Goal: Task Accomplishment & Management: Manage account settings

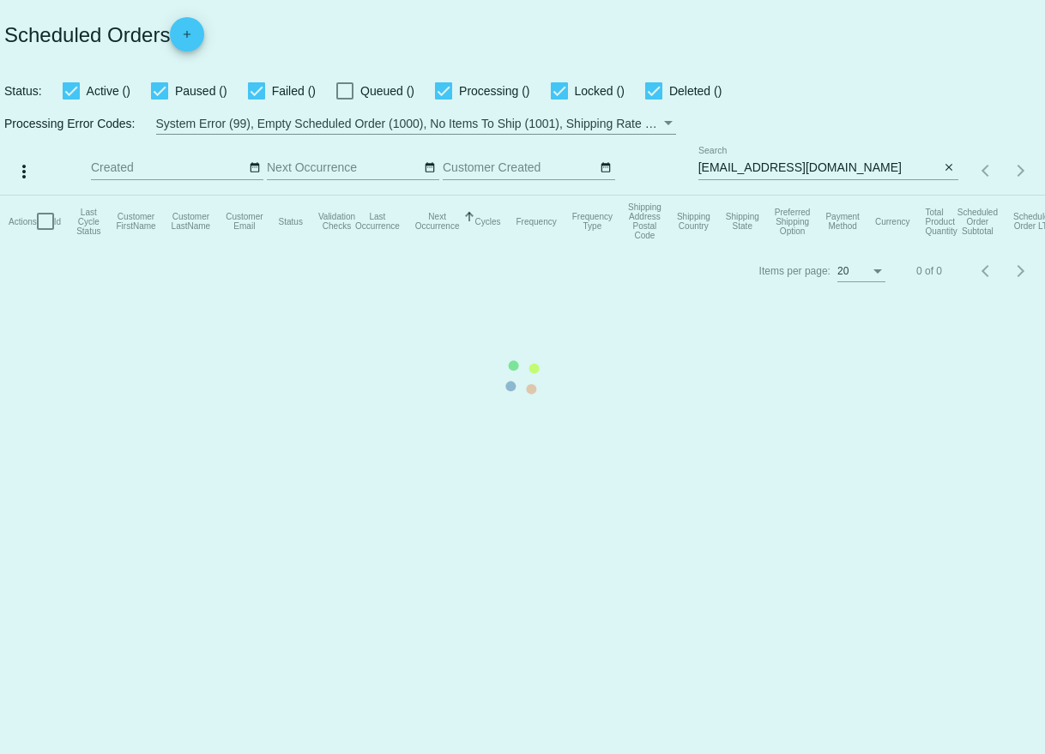
click at [850, 196] on mat-table "Actions Id Last Cycle Status Customer FirstName Customer LastName Customer Emai…" at bounding box center [522, 222] width 1045 height 52
click at [844, 196] on mat-table "Actions Id Last Cycle Status Customer FirstName Customer LastName Customer Emai…" at bounding box center [522, 222] width 1045 height 52
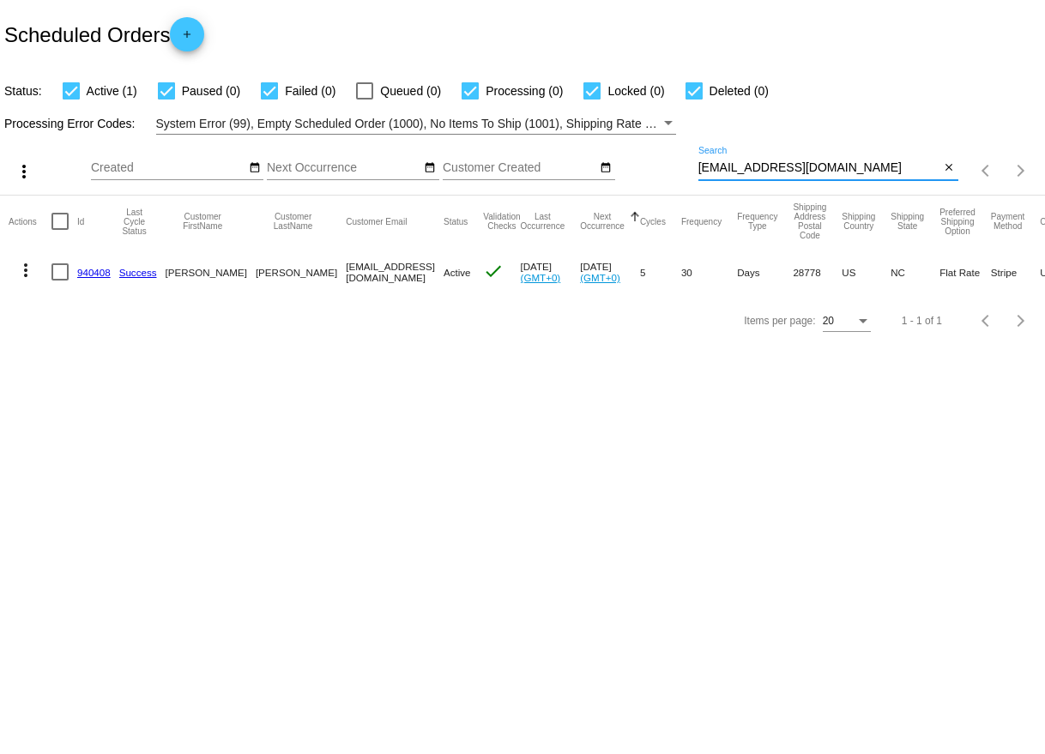
drag, startPoint x: 834, startPoint y: 167, endPoint x: 697, endPoint y: 170, distance: 137.4
click at [697, 170] on div "more_vert Aug Jan Feb Mar [DATE]" at bounding box center [522, 165] width 1045 height 61
paste input "laurendubuc@hot"
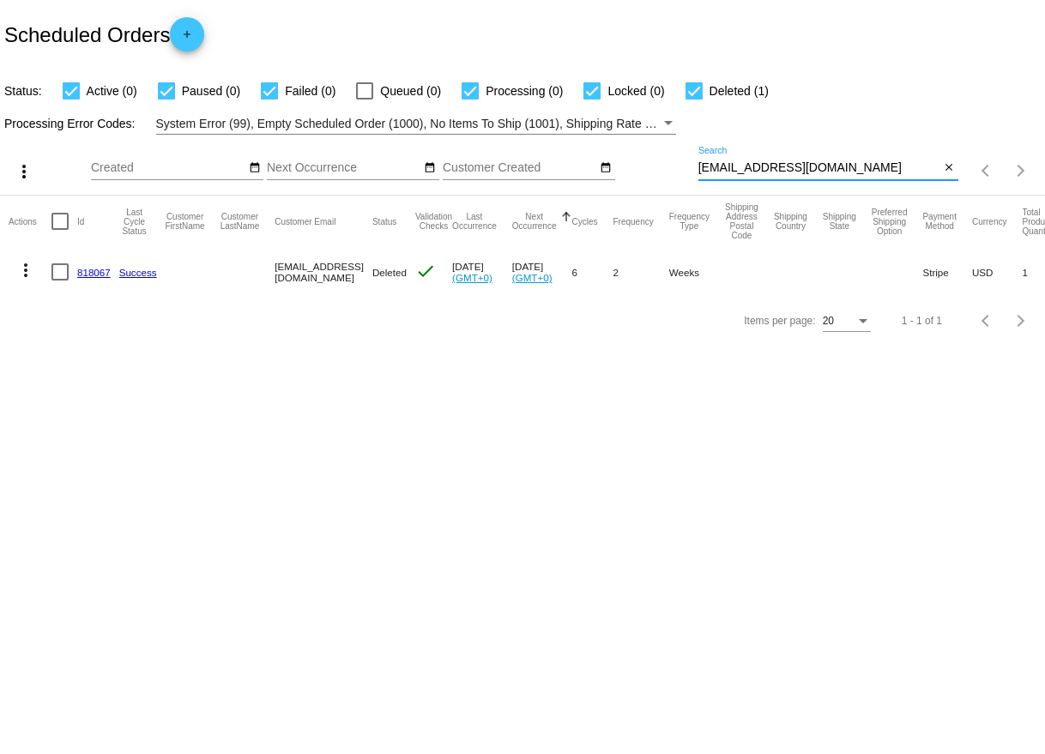
type input "[EMAIL_ADDRESS][DOMAIN_NAME]"
click at [108, 274] on link "818067" at bounding box center [93, 272] width 33 height 11
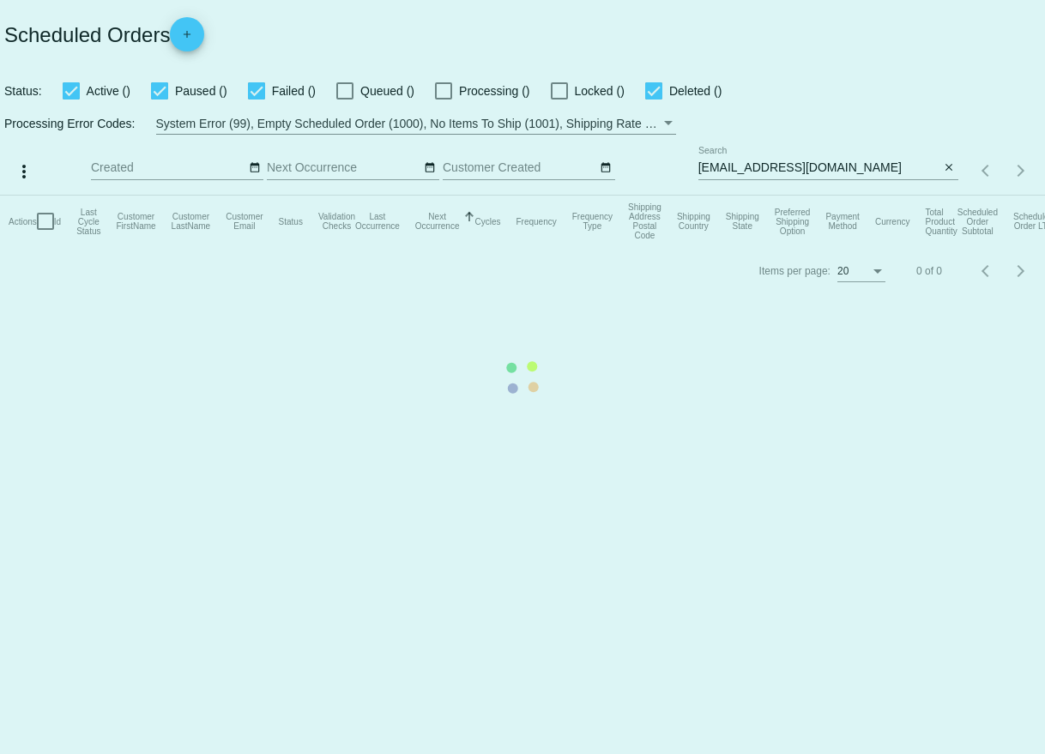
click at [850, 196] on mat-table "Actions Id Last Cycle Status Customer FirstName Customer LastName Customer Emai…" at bounding box center [522, 222] width 1045 height 52
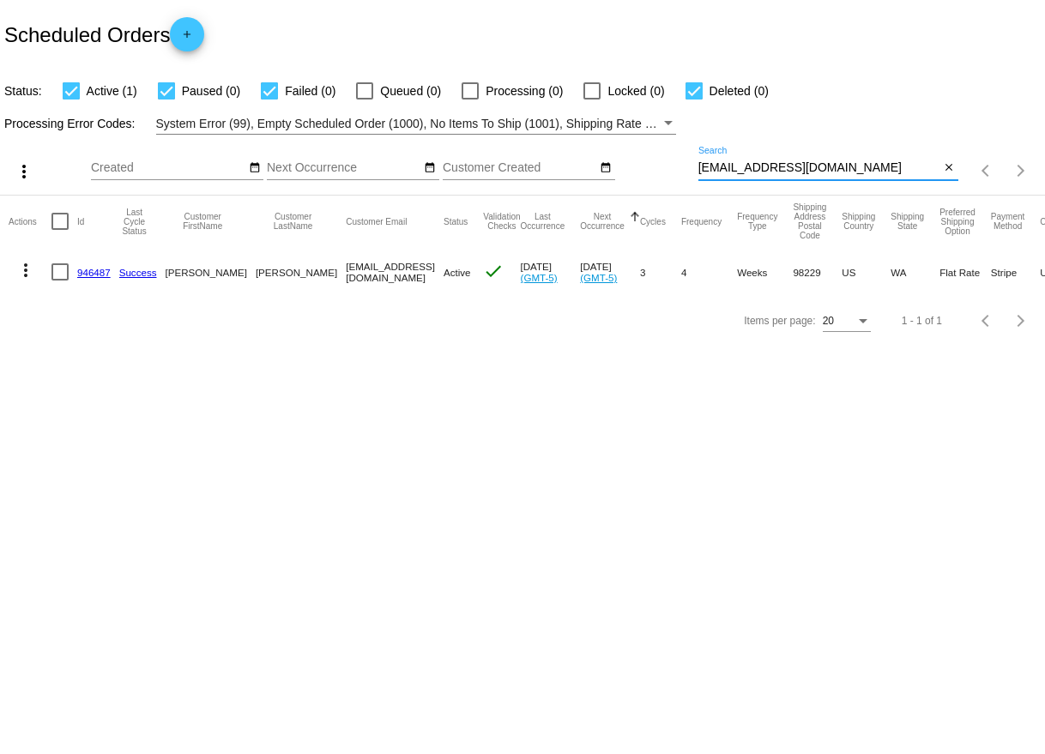
drag, startPoint x: 846, startPoint y: 170, endPoint x: 688, endPoint y: 166, distance: 158.8
click at [688, 166] on div "more_vert Aug Jan Feb Mar [DATE]" at bounding box center [522, 165] width 1045 height 61
paste input "laurendubuc@hot"
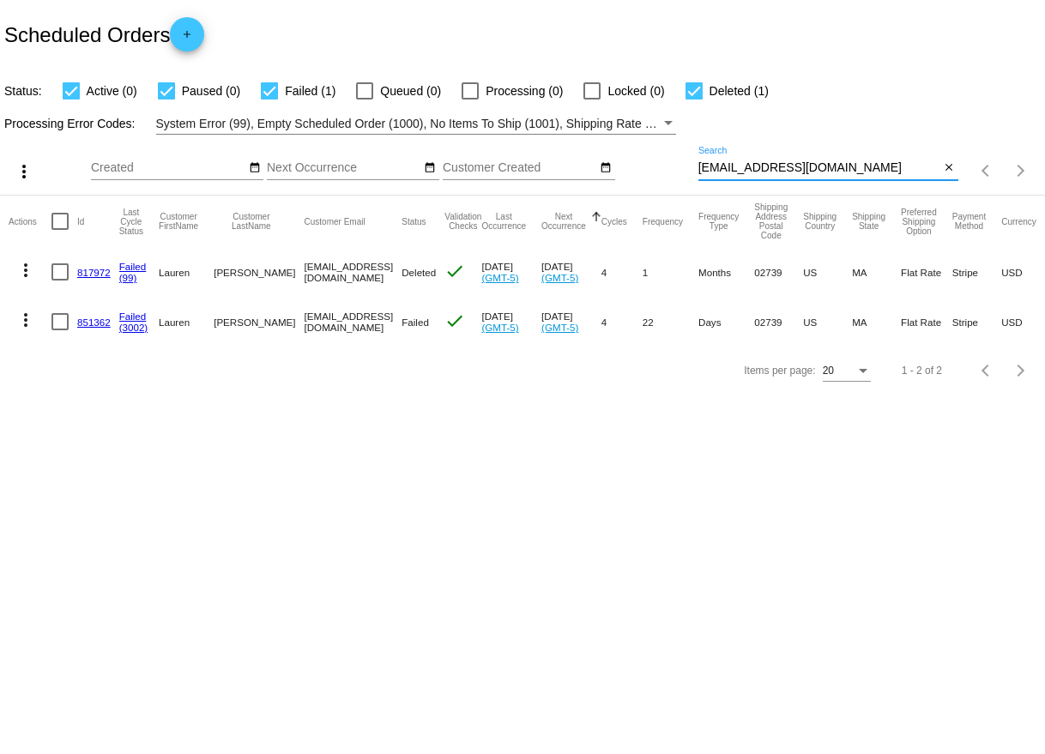
type input "[EMAIL_ADDRESS][DOMAIN_NAME]"
click at [88, 319] on link "851362" at bounding box center [93, 322] width 33 height 11
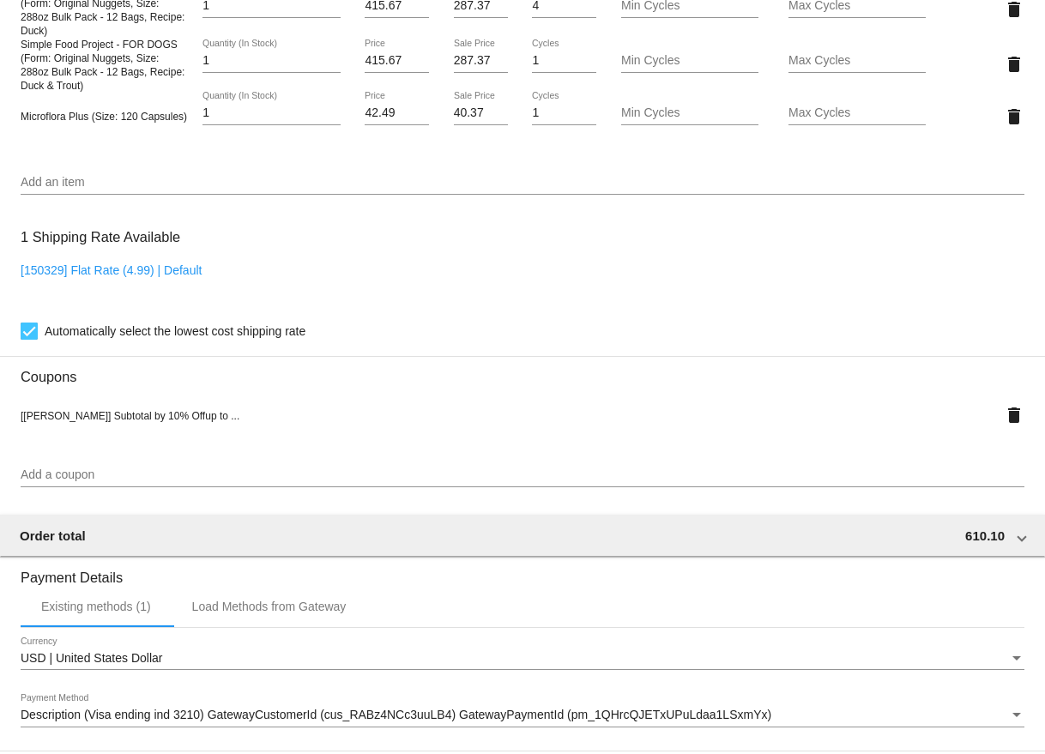
scroll to position [1305, 0]
